Goal: Information Seeking & Learning: Find specific fact

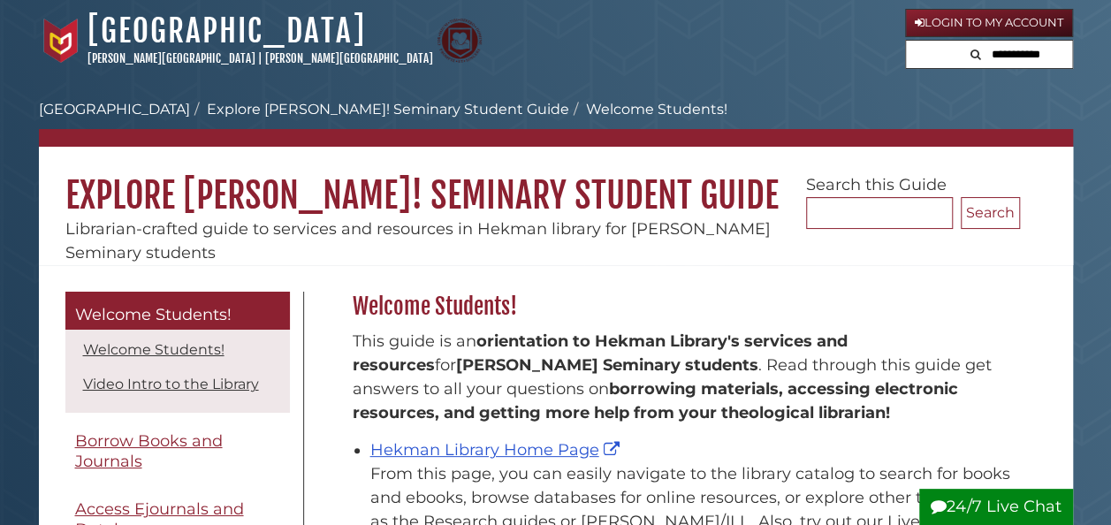
scroll to position [260, 676]
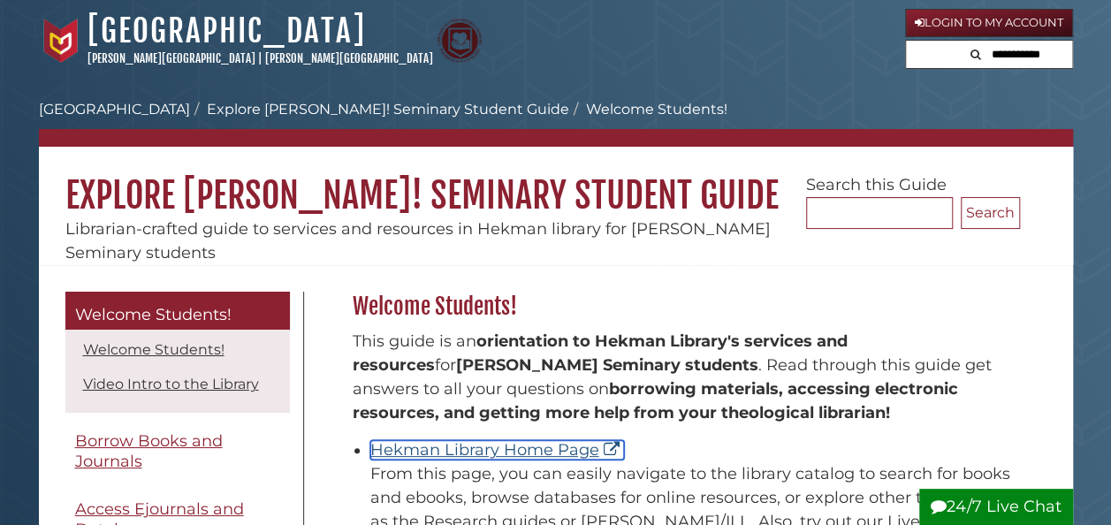
click at [472, 446] on link "Hekman Library Home Page" at bounding box center [497, 449] width 254 height 19
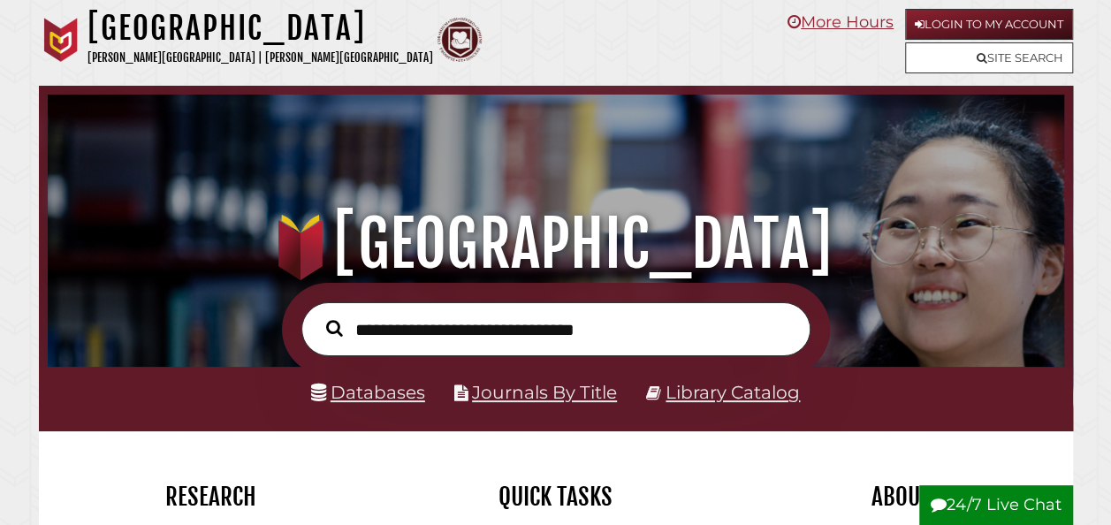
scroll to position [336, 1007]
type input "**********"
click at [317, 315] on button "Search" at bounding box center [334, 328] width 34 height 26
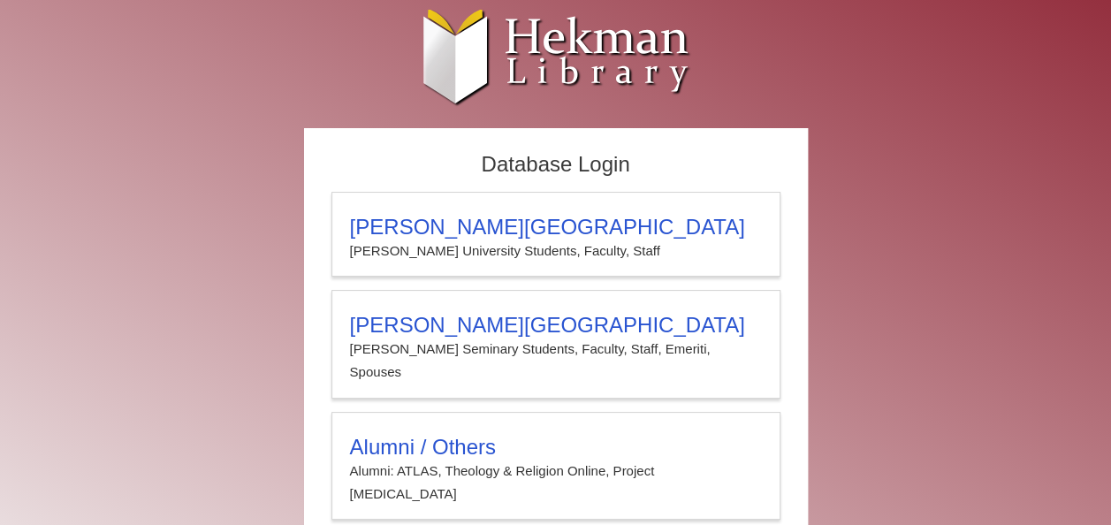
scroll to position [35, 0]
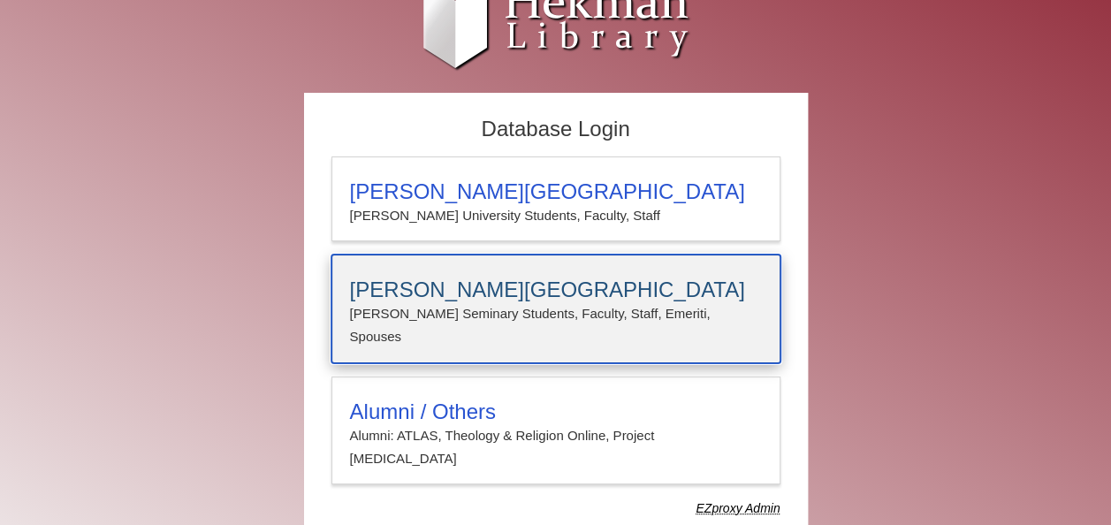
click at [483, 302] on p "[PERSON_NAME] Seminary Students, Faculty, Staff, Emeriti, Spouses" at bounding box center [556, 325] width 412 height 47
